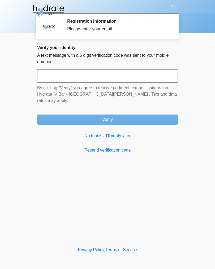
click at [158, 74] on input "text" at bounding box center [107, 75] width 141 height 13
type input "******"
click at [129, 114] on button "Verify" at bounding box center [107, 119] width 141 height 10
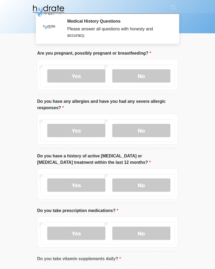
click at [149, 77] on label "No" at bounding box center [141, 75] width 58 height 13
click at [143, 130] on label "No" at bounding box center [141, 130] width 58 height 13
click at [141, 185] on label "No" at bounding box center [141, 184] width 58 height 13
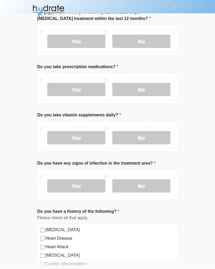
scroll to position [144, 0]
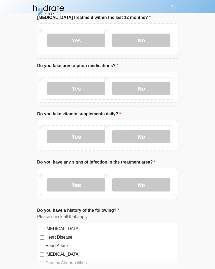
click at [80, 87] on label "Yes" at bounding box center [76, 88] width 58 height 13
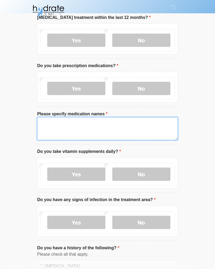
click at [119, 124] on textarea "Please specify medication names" at bounding box center [107, 128] width 141 height 23
type textarea "**********"
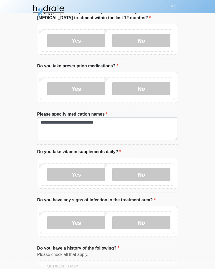
click at [93, 174] on label "Yes" at bounding box center [76, 174] width 58 height 13
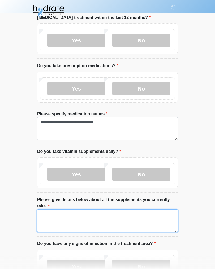
click at [75, 214] on textarea "Please give details below about all the supplements you currently take." at bounding box center [107, 220] width 141 height 23
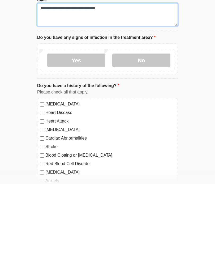
scroll to position [268, 0]
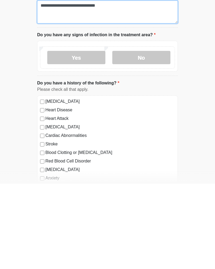
type textarea "**********"
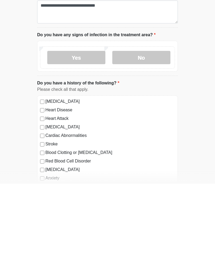
click at [149, 136] on label "No" at bounding box center [141, 142] width 58 height 13
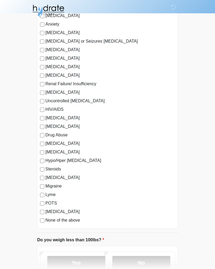
scroll to position [507, 0]
click at [144, 263] on label "No" at bounding box center [141, 262] width 58 height 13
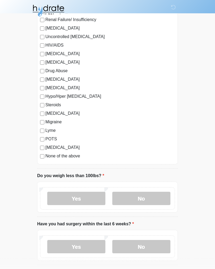
scroll to position [600, 0]
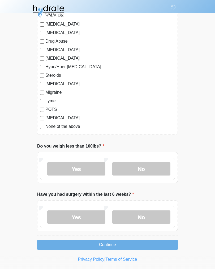
click at [148, 216] on label "No" at bounding box center [141, 216] width 58 height 13
click at [131, 241] on button "Continue" at bounding box center [107, 244] width 141 height 10
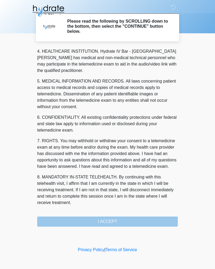
scroll to position [153, 0]
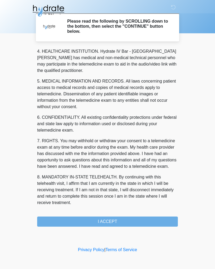
click at [117, 221] on button "I ACCEPT" at bounding box center [107, 221] width 141 height 10
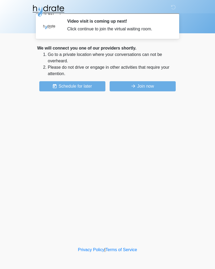
click at [149, 87] on button "Join now" at bounding box center [143, 86] width 66 height 10
